Goal: Download file/media: Obtain resource

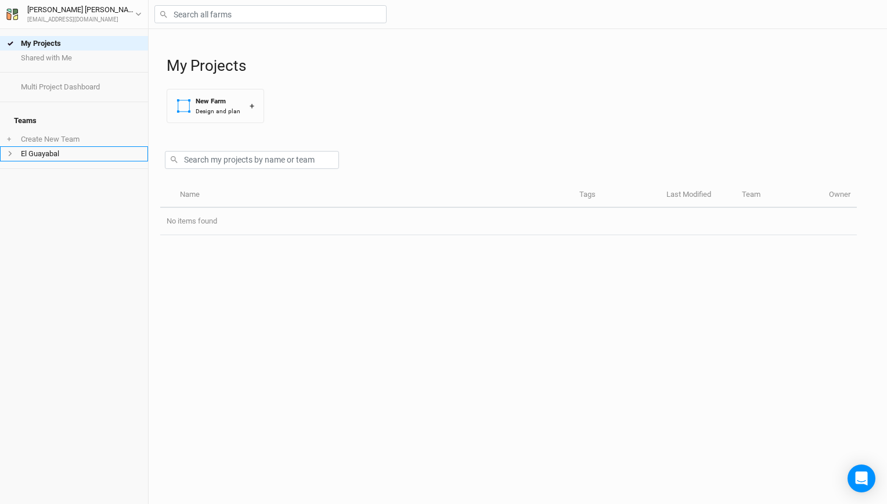
click at [72, 149] on li "El Guayabal" at bounding box center [74, 153] width 148 height 15
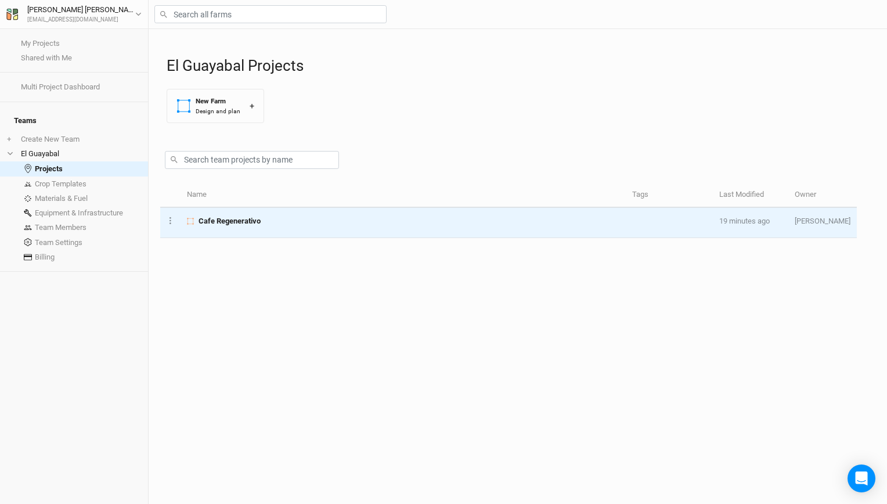
click at [265, 227] on td "Cafe Regenerativo" at bounding box center [403, 223] width 445 height 30
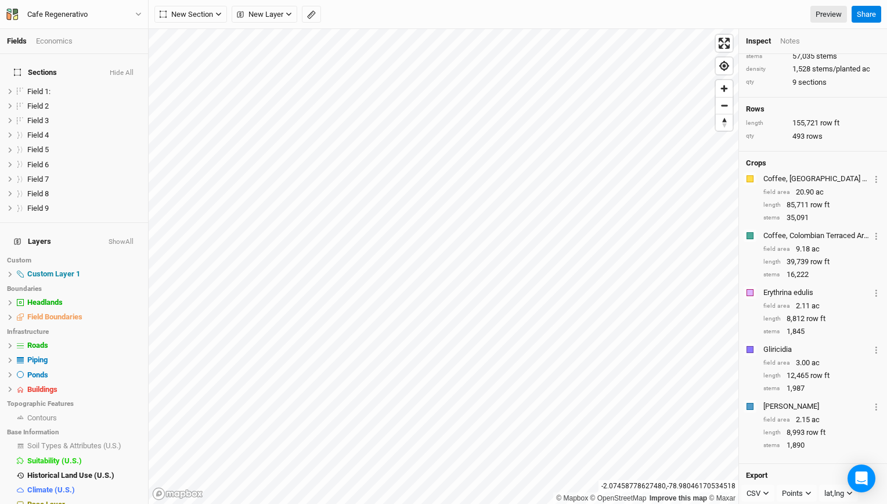
scroll to position [102, 0]
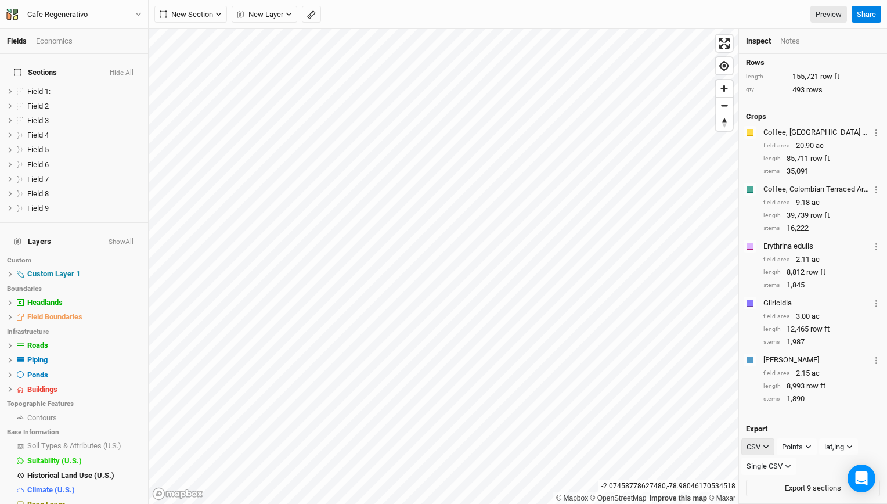
click at [763, 447] on icon "button" at bounding box center [766, 447] width 6 height 6
click at [772, 452] on span "KML" at bounding box center [765, 451] width 19 height 13
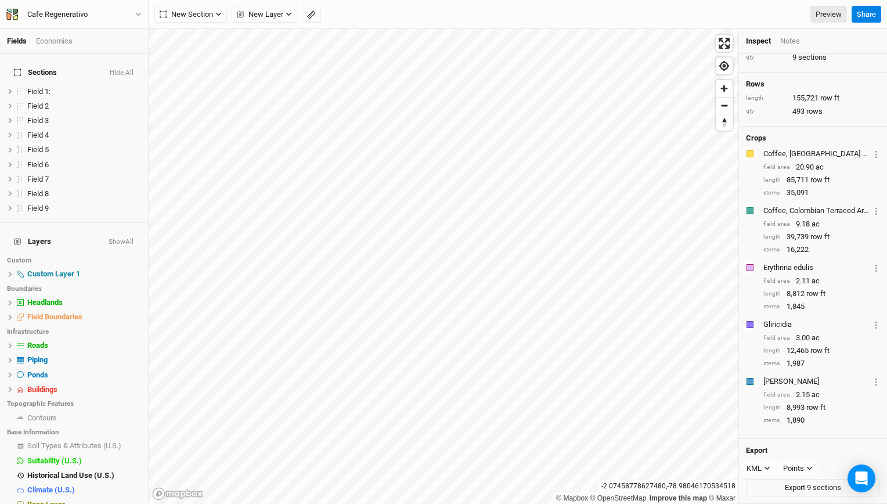
scroll to position [81, 0]
click at [796, 486] on button "Export 9 sections" at bounding box center [813, 487] width 134 height 17
click at [563, 493] on div "© Mapbox © OpenStreetMap Improve this map © Maxar" at bounding box center [444, 266] width 590 height 475
click at [517, 504] on html "Fields Economics Sections Hide All Field 1: hide Field 2 hide Field 3 hide Fiel…" at bounding box center [443, 252] width 887 height 504
